Goal: Task Accomplishment & Management: Use online tool/utility

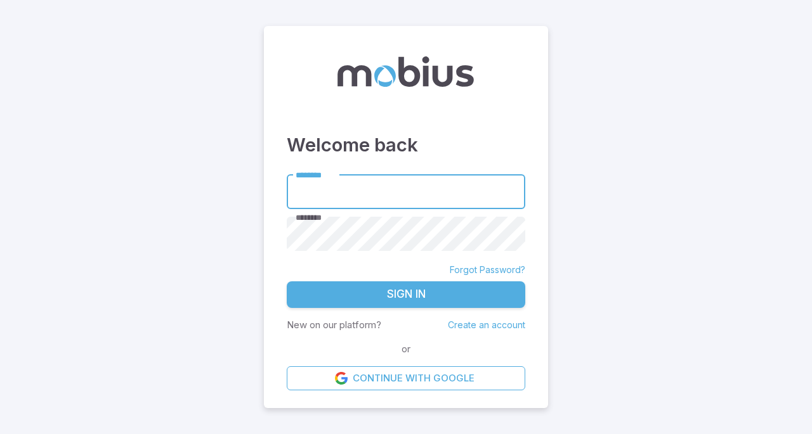
type input "*******"
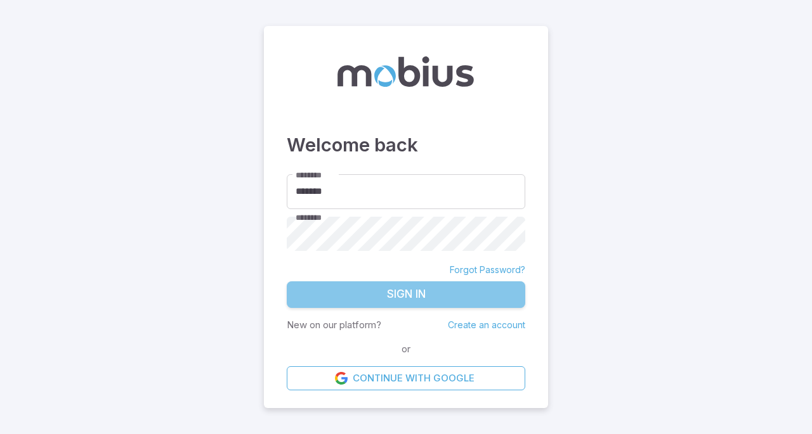
click at [409, 300] on button "Sign In" at bounding box center [406, 295] width 238 height 27
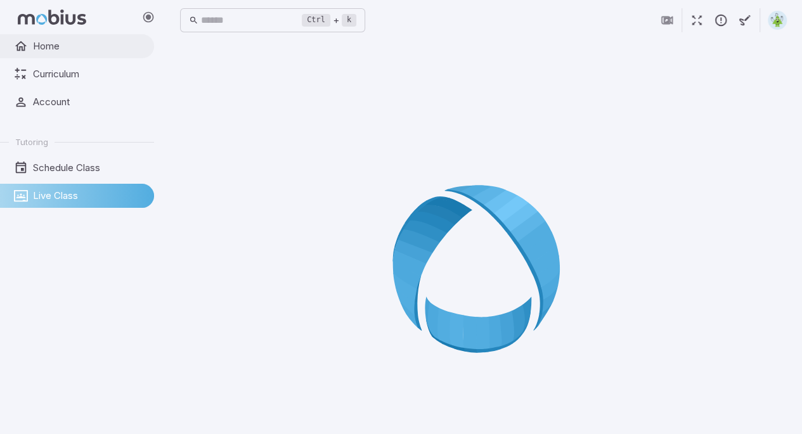
click at [33, 48] on span "Home" at bounding box center [89, 46] width 112 height 14
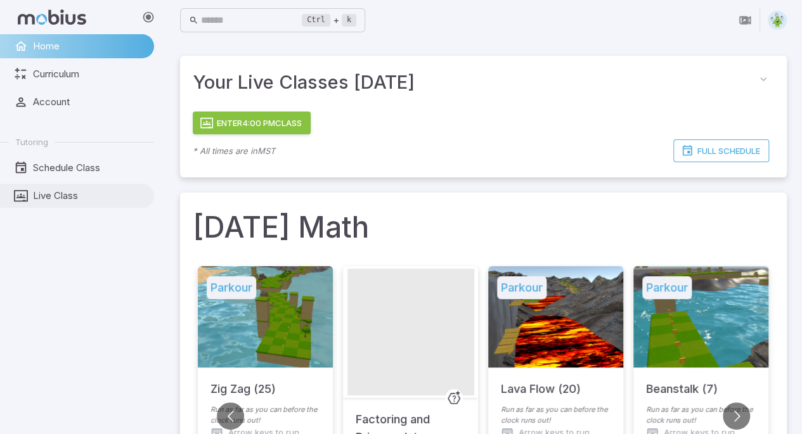
drag, startPoint x: 93, startPoint y: 197, endPoint x: 48, endPoint y: 202, distance: 44.7
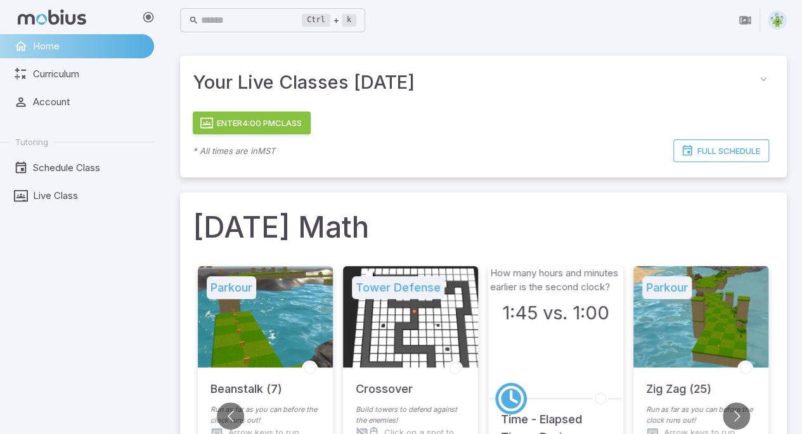
drag, startPoint x: 48, startPoint y: 202, endPoint x: 391, endPoint y: 181, distance: 343.1
click at [278, 126] on button "Enter 4:00 PM Class" at bounding box center [252, 123] width 118 height 23
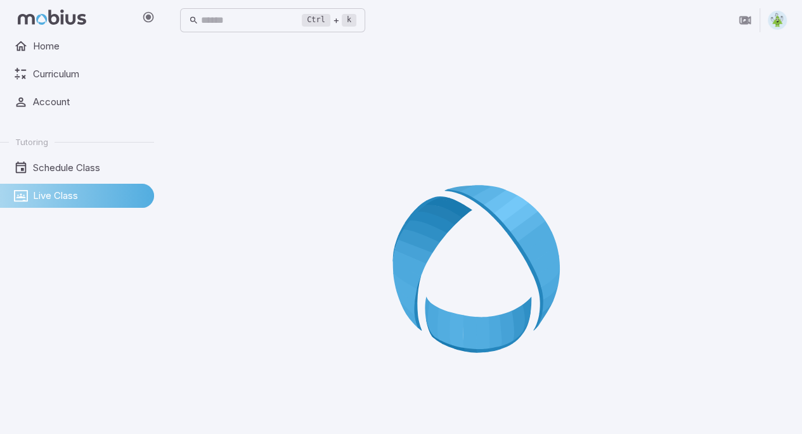
click at [417, 403] on div at bounding box center [483, 273] width 607 height 434
click at [456, 401] on div at bounding box center [483, 273] width 607 height 434
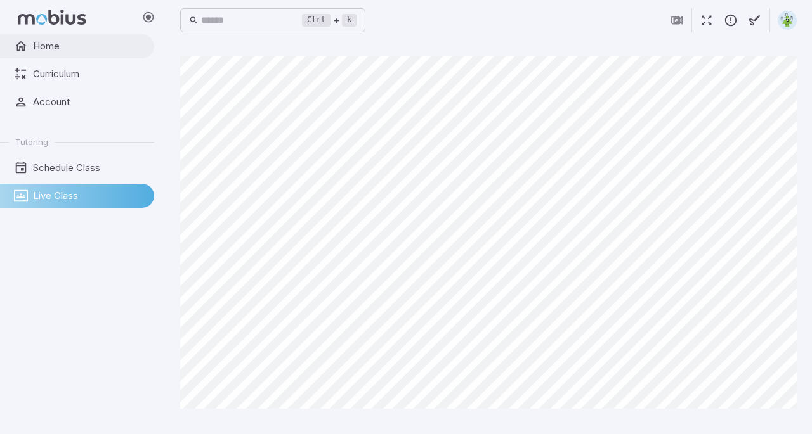
click at [68, 42] on span "Home" at bounding box center [89, 46] width 112 height 14
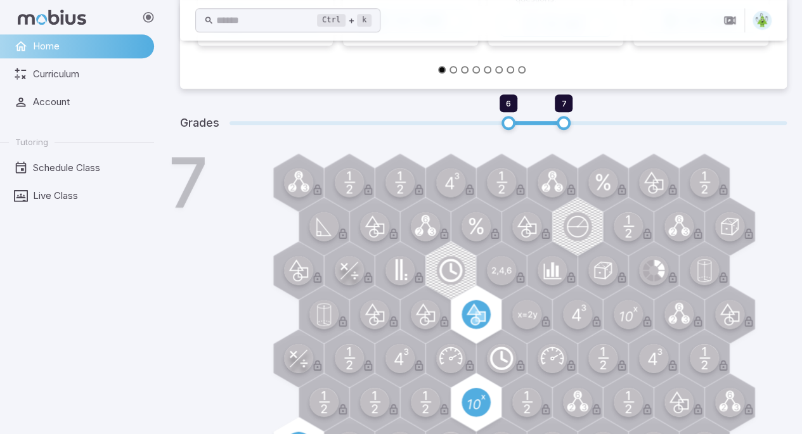
scroll to position [63, 0]
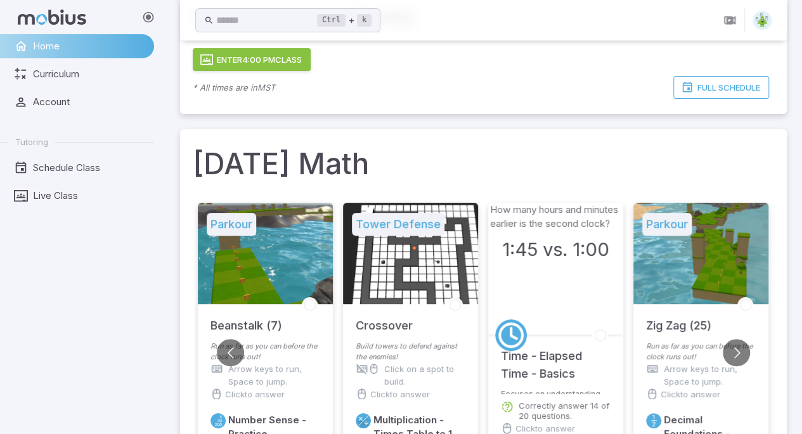
click at [84, 46] on span "Home" at bounding box center [89, 46] width 112 height 14
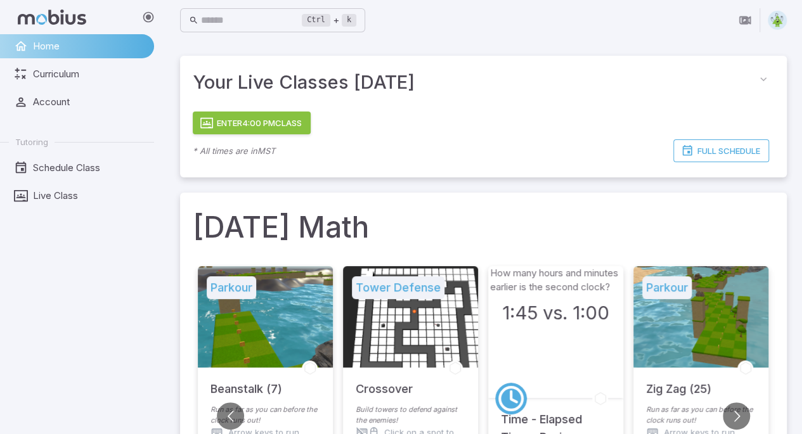
click at [42, 51] on span "Home" at bounding box center [89, 46] width 112 height 14
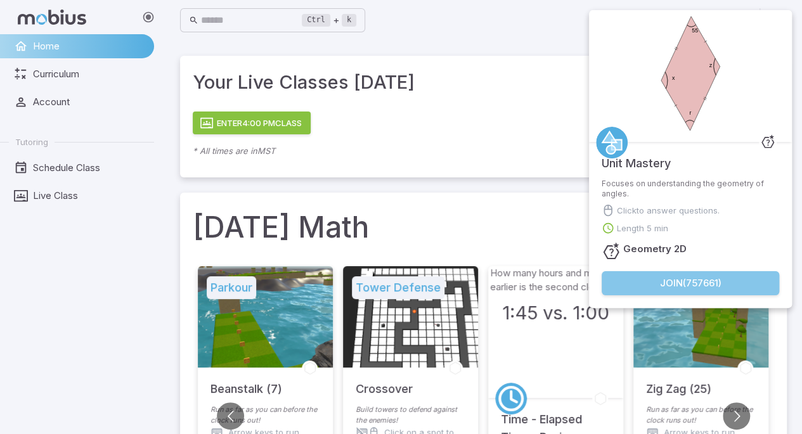
click at [656, 282] on button "Join ( 757661 )" at bounding box center [691, 283] width 178 height 24
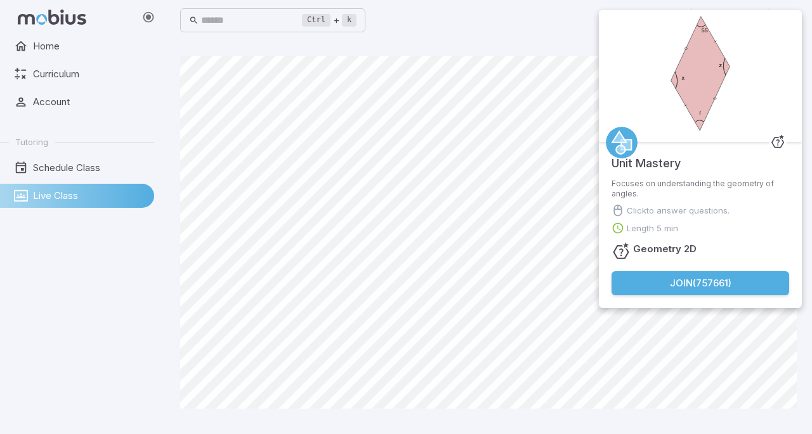
click at [634, 280] on button "Join ( 757661 )" at bounding box center [700, 283] width 178 height 24
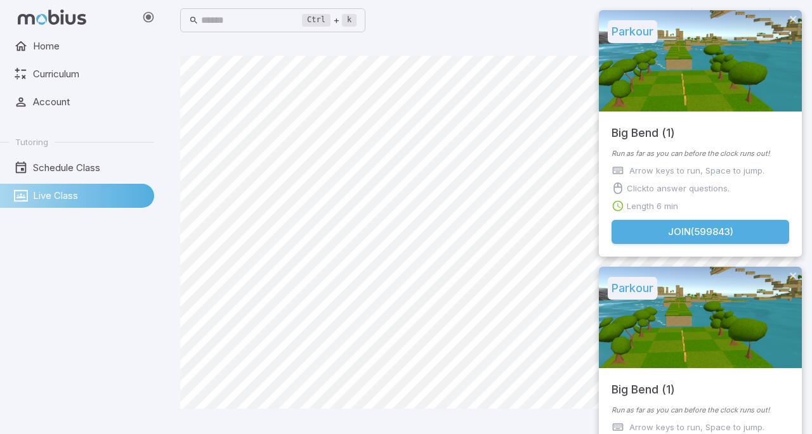
click at [656, 232] on button "Join ( 599843 )" at bounding box center [700, 232] width 178 height 24
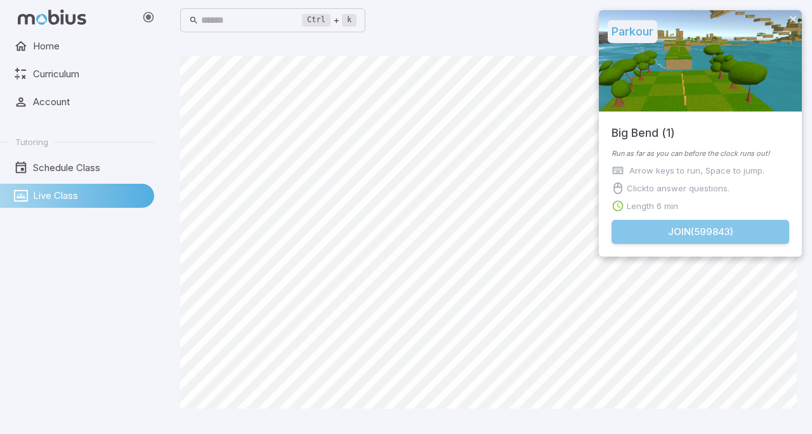
click at [656, 233] on button "Join ( 599843 )" at bounding box center [700, 232] width 178 height 24
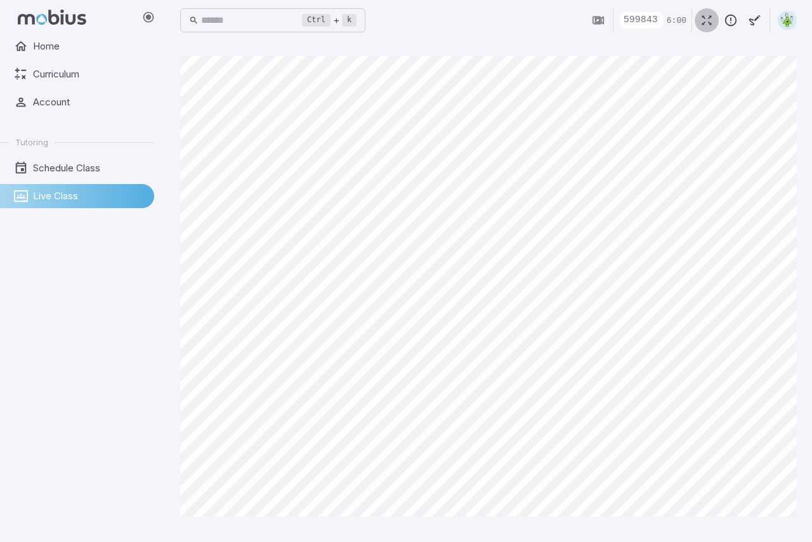
click at [656, 23] on icon "button" at bounding box center [707, 20] width 14 height 14
click at [656, 22] on icon "button" at bounding box center [707, 20] width 14 height 14
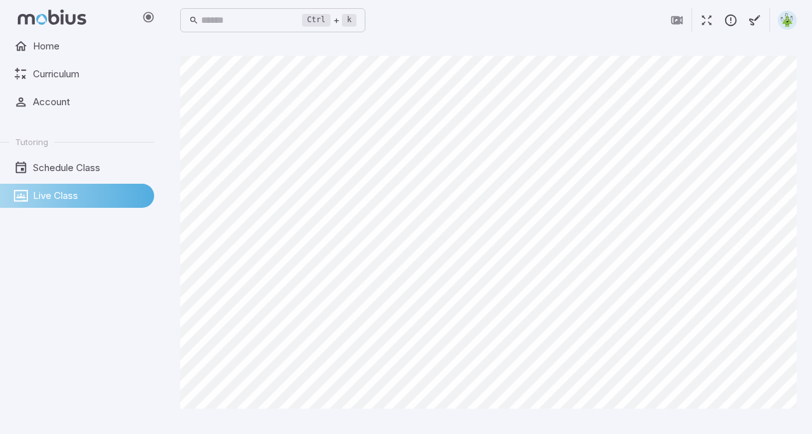
click at [110, 185] on link "Live Class" at bounding box center [77, 196] width 154 height 24
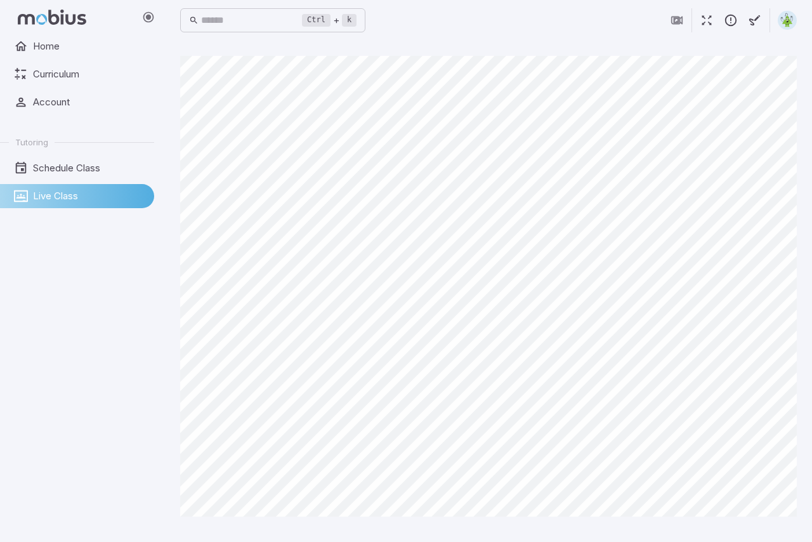
click at [656, 21] on icon "button" at bounding box center [707, 20] width 14 height 14
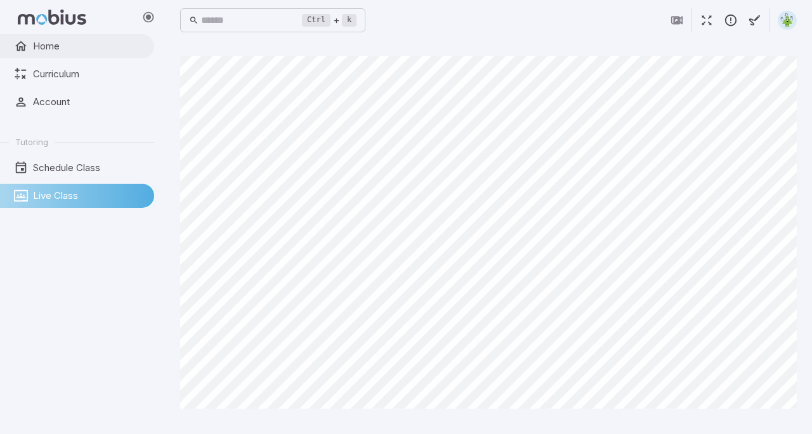
click at [67, 49] on span "Home" at bounding box center [89, 46] width 112 height 14
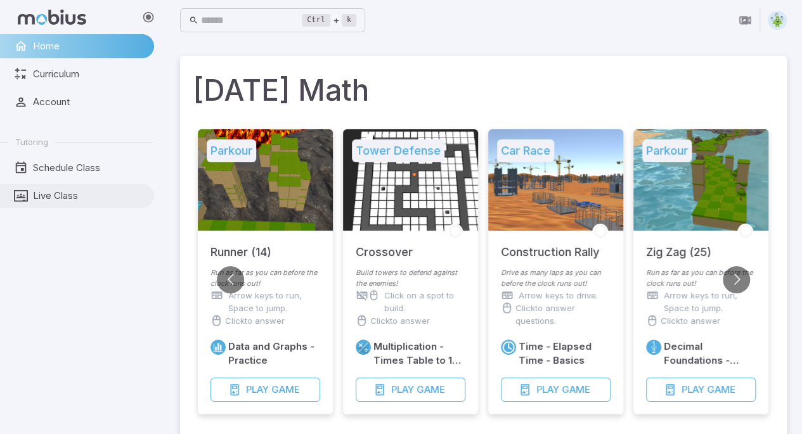
click at [95, 190] on span "Live Class" at bounding box center [89, 196] width 112 height 14
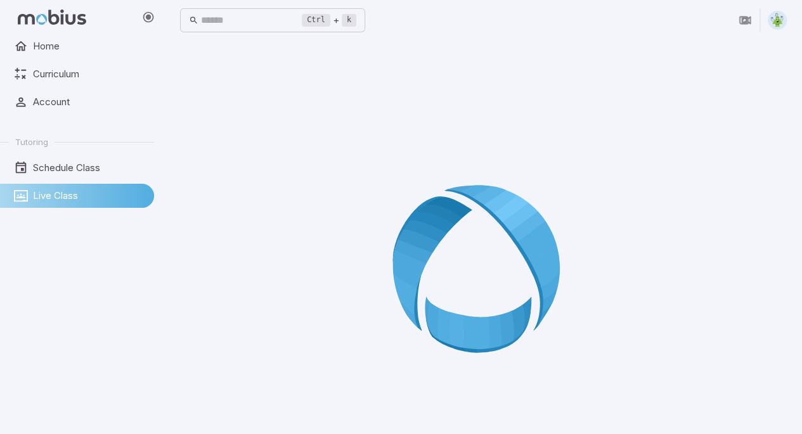
click at [314, 174] on div at bounding box center [483, 273] width 607 height 434
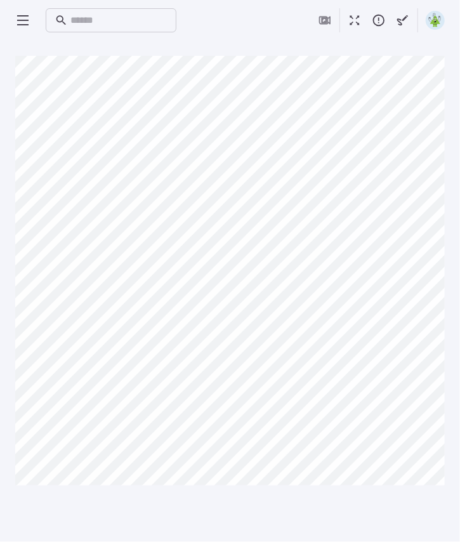
click at [460, 6] on html "Home Curriculum Account Tutoring Schedule Class Live Class Ctrl + k ​ Start wit…" at bounding box center [230, 271] width 460 height 542
click at [359, 21] on icon "button" at bounding box center [355, 20] width 14 height 14
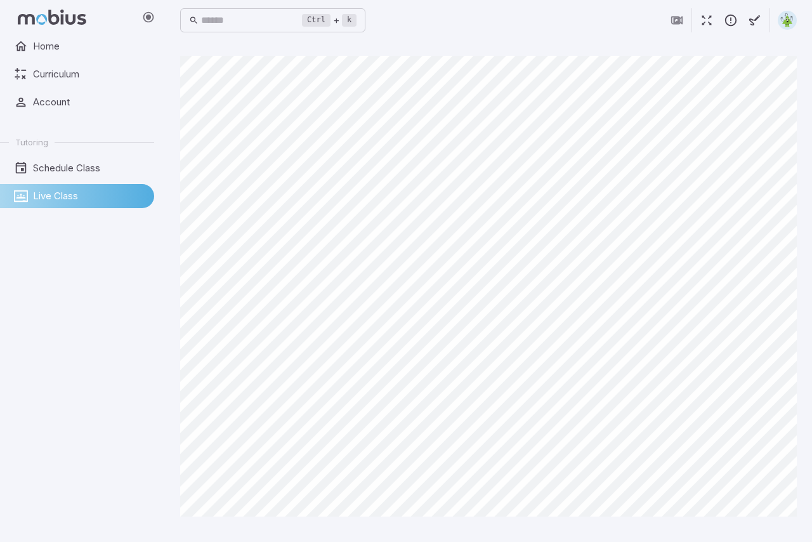
click at [656, 32] on div at bounding box center [731, 20] width 132 height 24
click at [656, 22] on icon "button" at bounding box center [707, 20] width 14 height 14
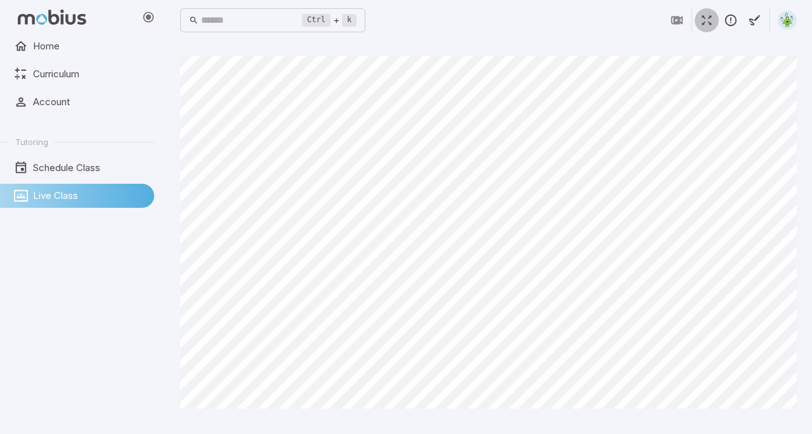
click at [656, 22] on button "button" at bounding box center [707, 20] width 24 height 24
